Goal: Information Seeking & Learning: Learn about a topic

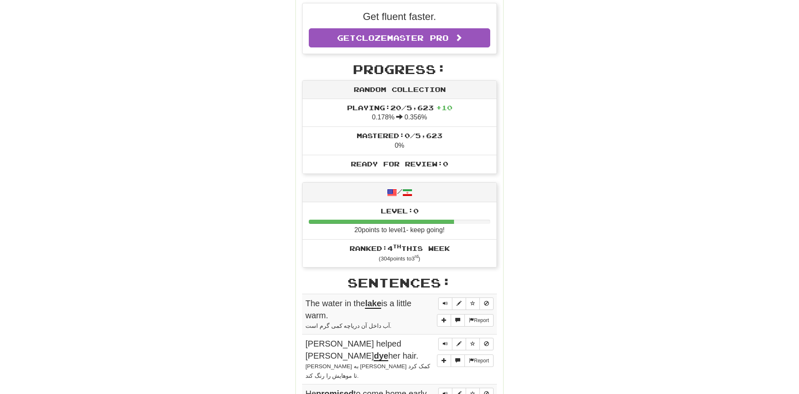
scroll to position [255, 0]
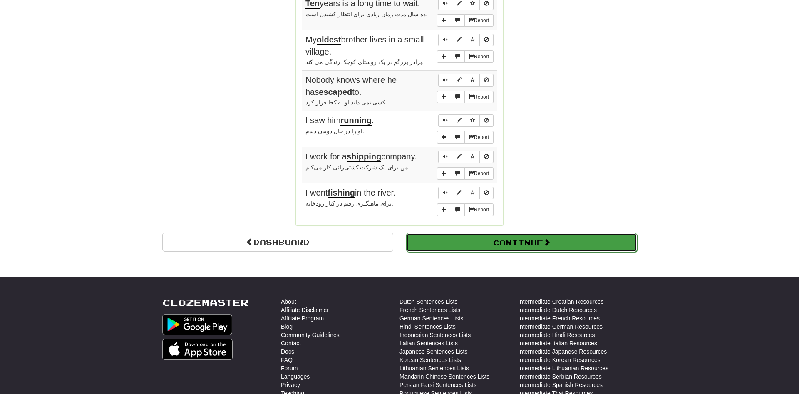
click at [501, 233] on button "Continue" at bounding box center [521, 242] width 231 height 19
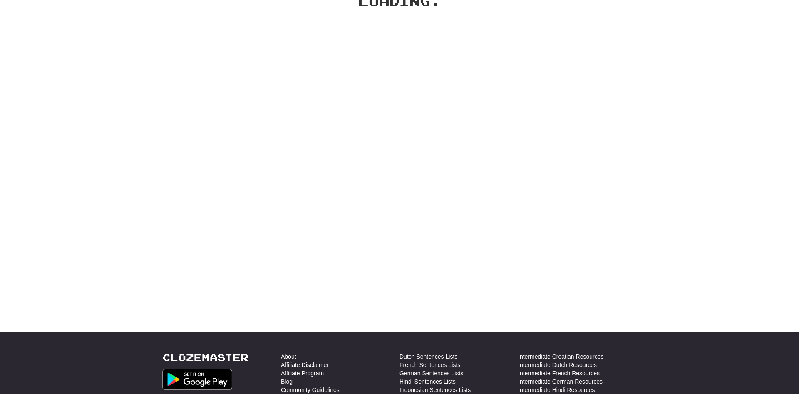
scroll to position [0, 0]
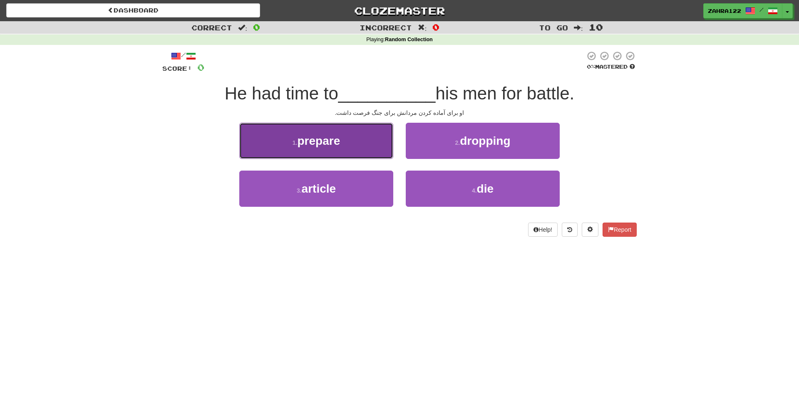
click at [332, 137] on span "prepare" at bounding box center [318, 140] width 43 height 13
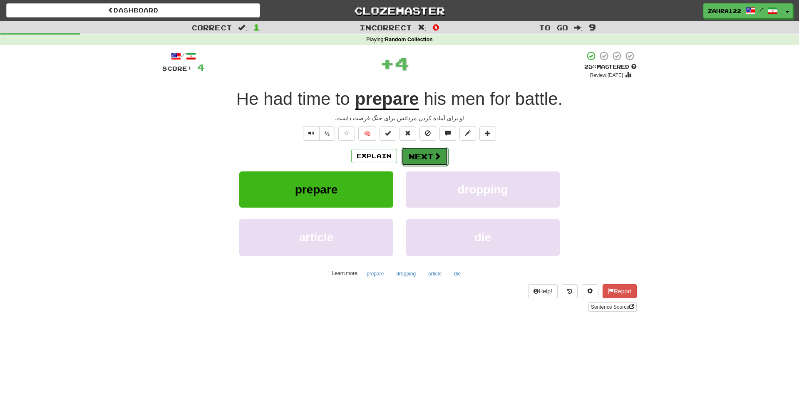
click at [442, 152] on button "Next" at bounding box center [425, 156] width 47 height 19
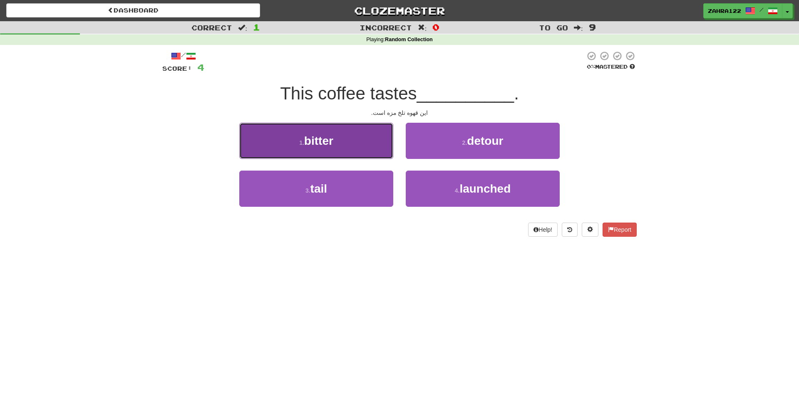
click at [341, 152] on button "1 . bitter" at bounding box center [316, 141] width 154 height 36
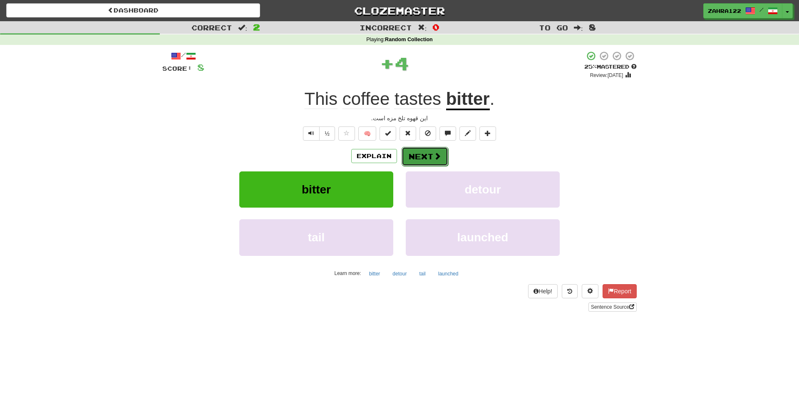
click at [435, 153] on span at bounding box center [437, 155] width 7 height 7
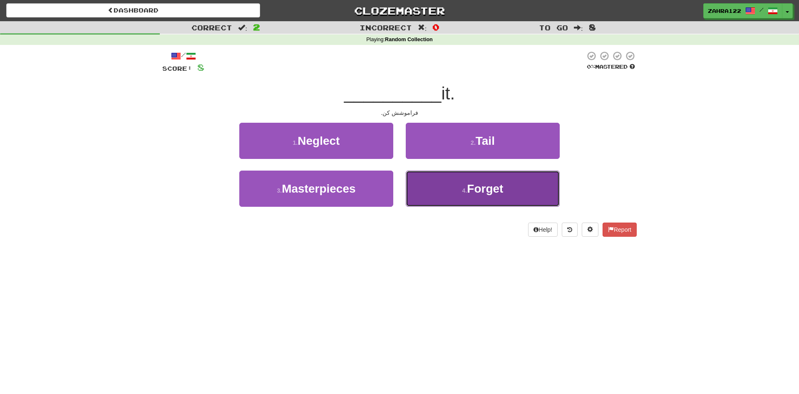
click at [517, 181] on button "4 . Forget" at bounding box center [483, 189] width 154 height 36
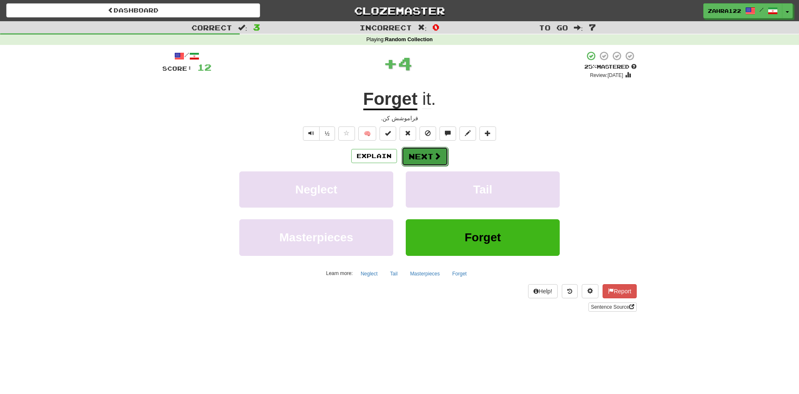
click at [426, 161] on button "Next" at bounding box center [425, 156] width 47 height 19
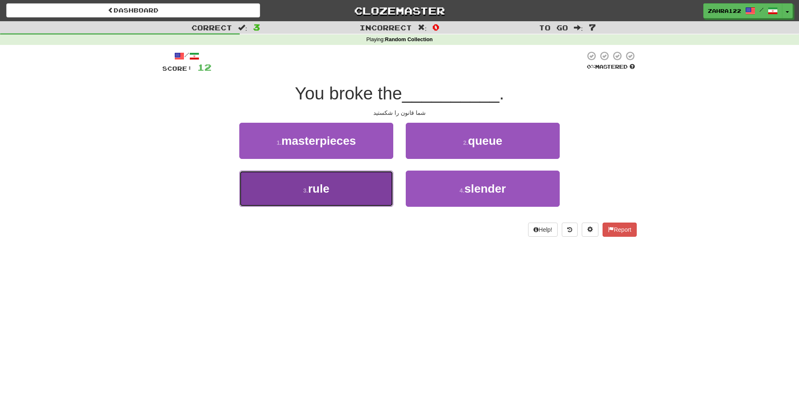
click at [303, 185] on button "3 . rule" at bounding box center [316, 189] width 154 height 36
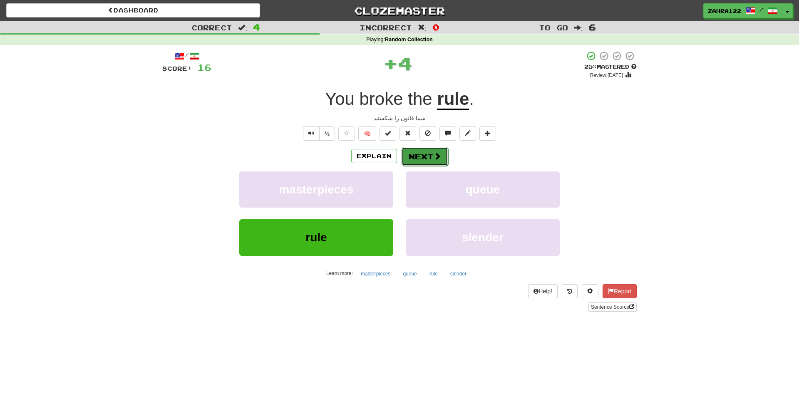
click at [420, 159] on button "Next" at bounding box center [425, 156] width 47 height 19
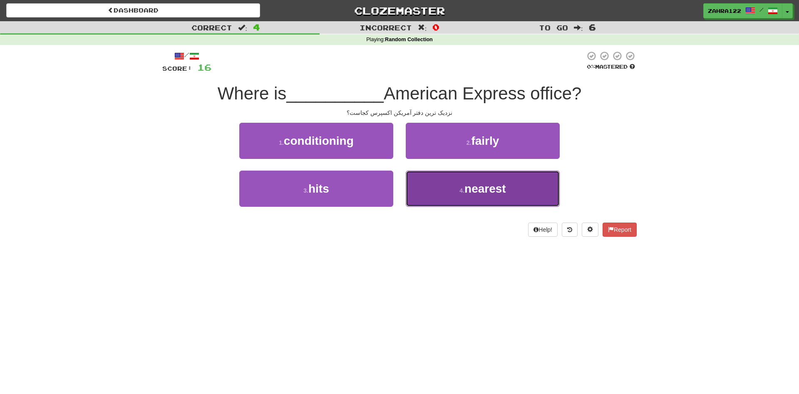
click at [503, 179] on button "4 . nearest" at bounding box center [483, 189] width 154 height 36
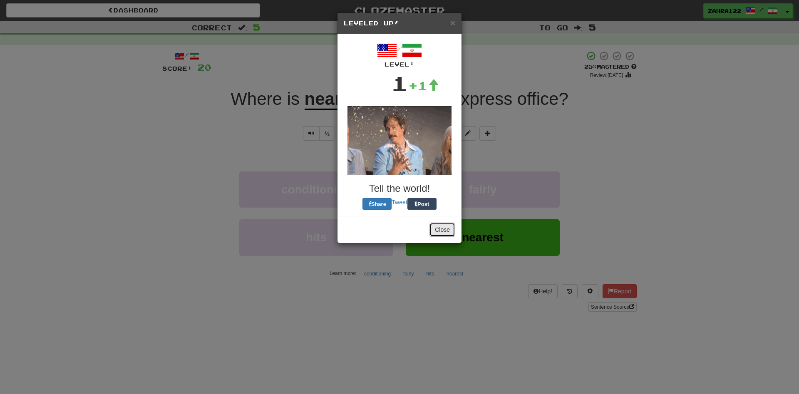
click at [445, 232] on button "Close" at bounding box center [442, 230] width 26 height 14
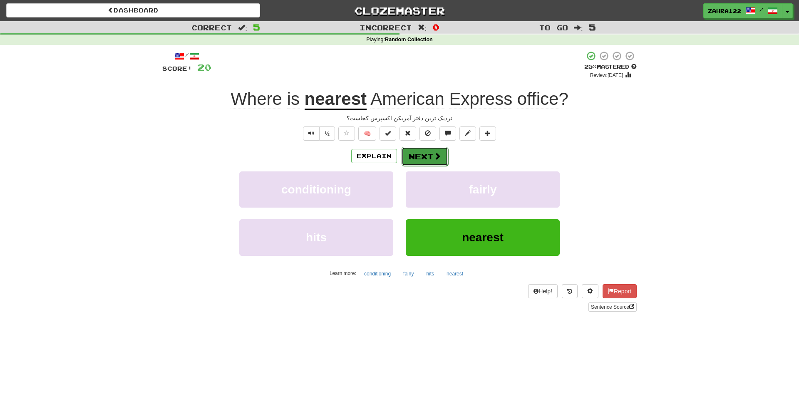
click at [436, 157] on span at bounding box center [437, 155] width 7 height 7
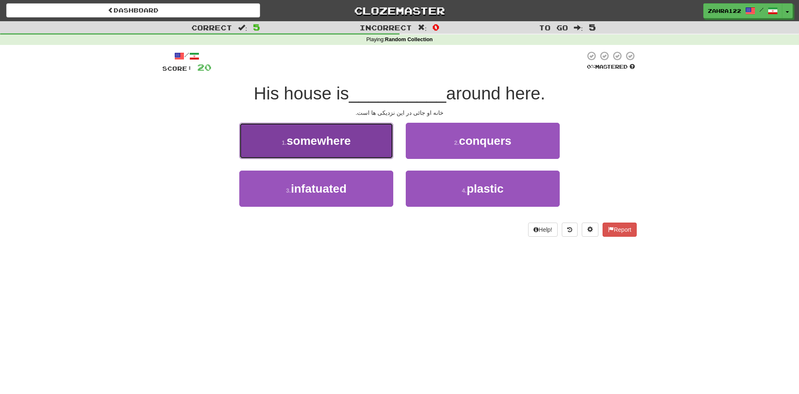
click at [362, 143] on button "1 . somewhere" at bounding box center [316, 141] width 154 height 36
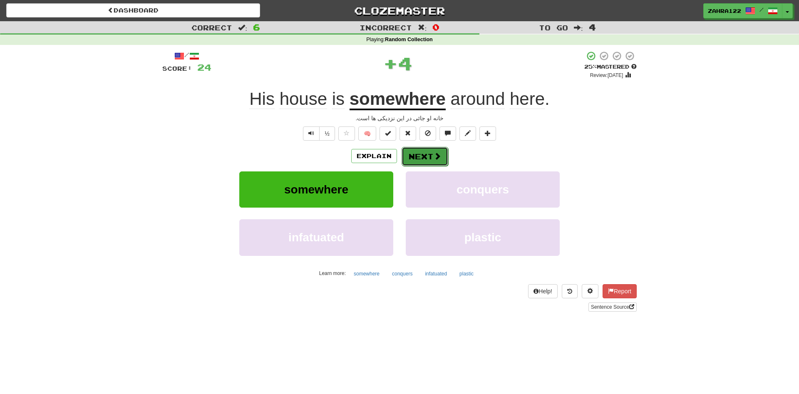
click at [425, 154] on button "Next" at bounding box center [425, 156] width 47 height 19
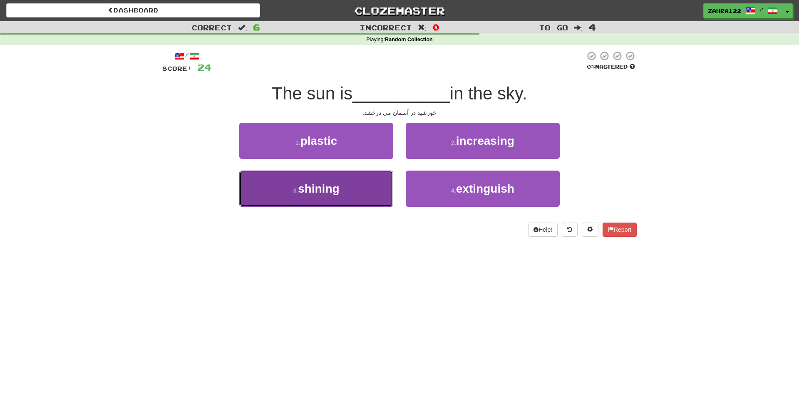
click at [329, 186] on span "shining" at bounding box center [319, 188] width 42 height 13
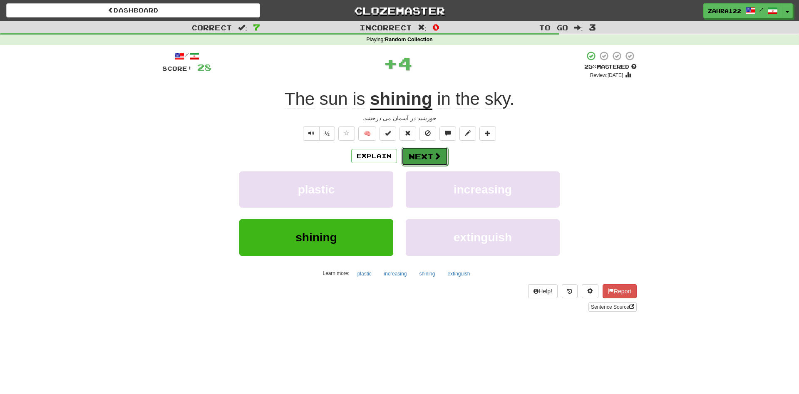
click at [418, 157] on button "Next" at bounding box center [425, 156] width 47 height 19
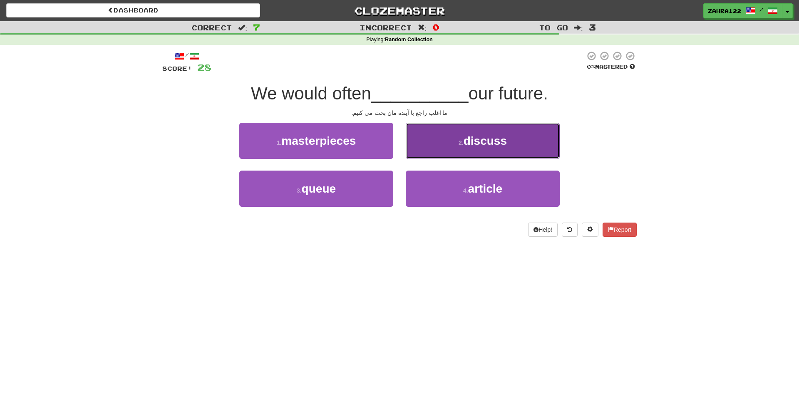
click at [488, 140] on span "discuss" at bounding box center [485, 140] width 43 height 13
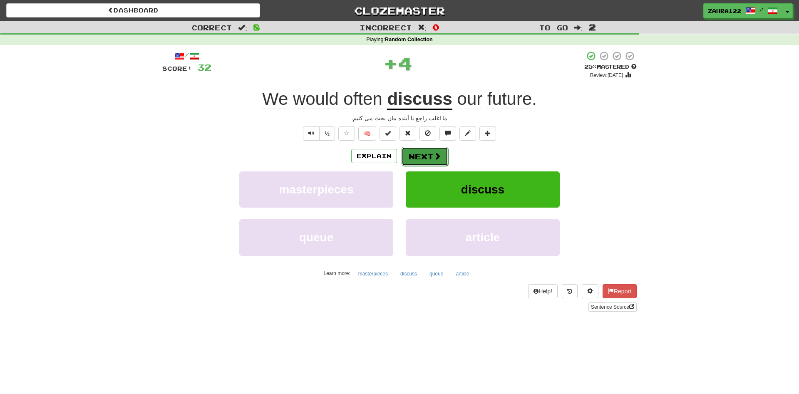
click at [436, 157] on span at bounding box center [437, 155] width 7 height 7
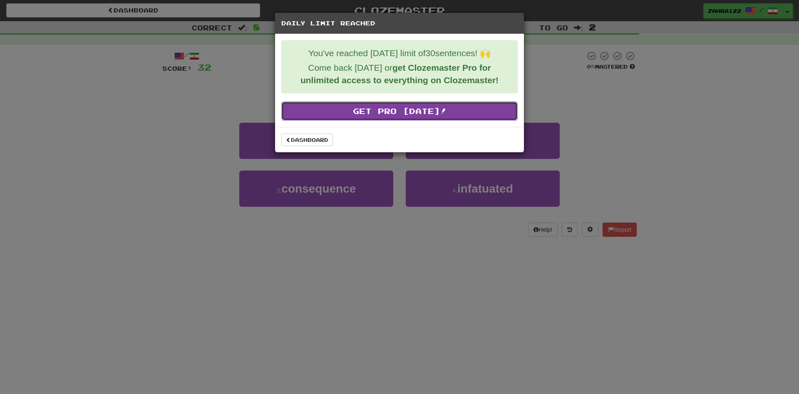
click at [410, 113] on link "Get Pro Today!" at bounding box center [399, 111] width 236 height 19
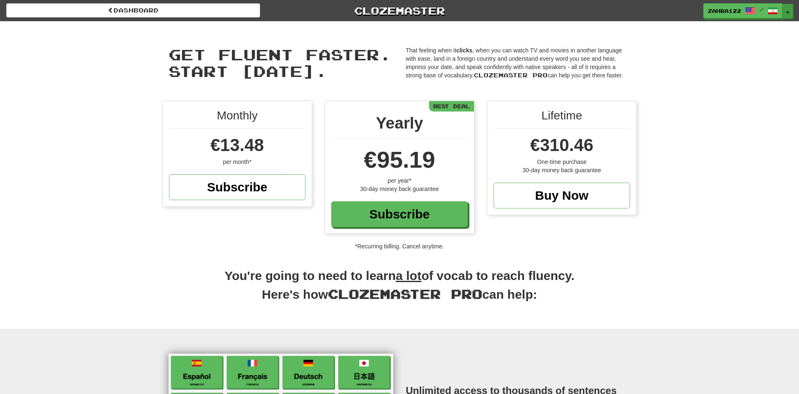
click at [788, 6] on button "Toggle Dropdown" at bounding box center [787, 11] width 11 height 15
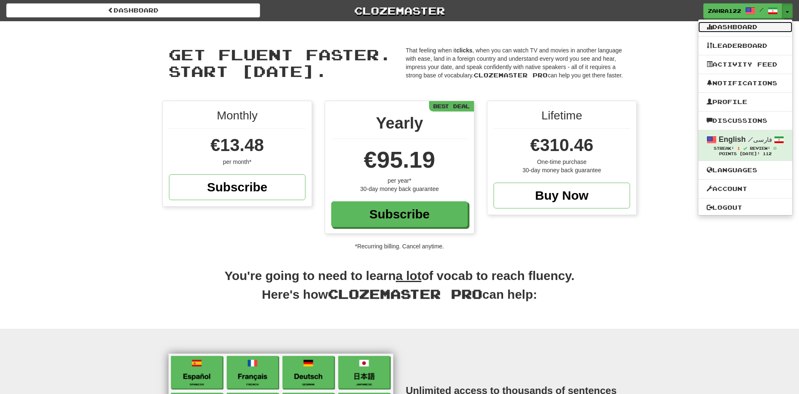
click at [745, 25] on link "Dashboard" at bounding box center [745, 27] width 94 height 11
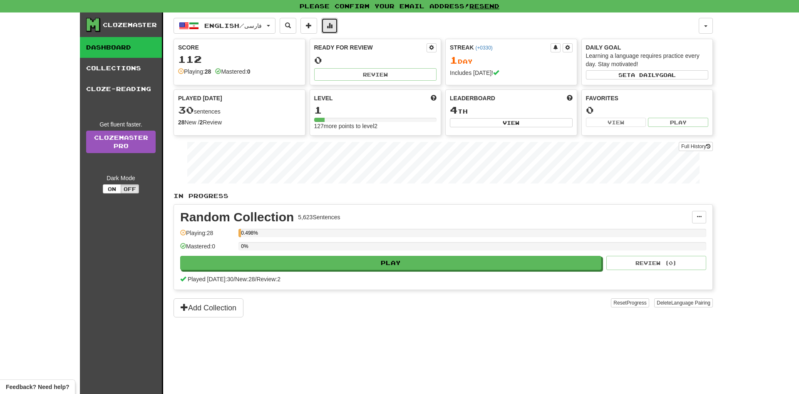
click at [338, 24] on button at bounding box center [329, 26] width 17 height 16
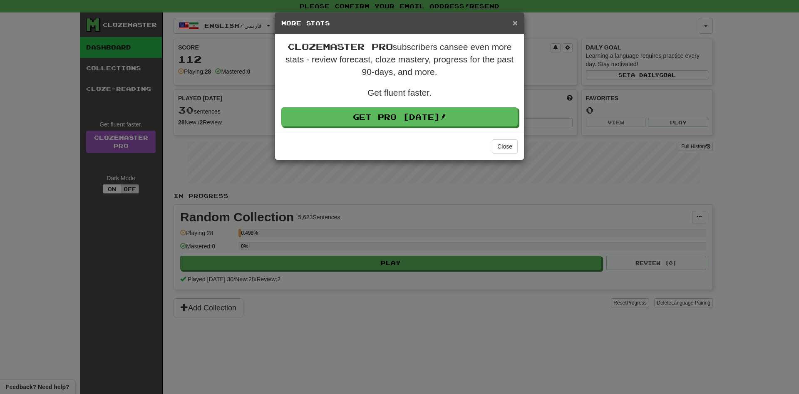
drag, startPoint x: 517, startPoint y: 26, endPoint x: 486, endPoint y: 22, distance: 30.6
click at [516, 26] on span "×" at bounding box center [515, 23] width 5 height 10
